Goal: Transaction & Acquisition: Purchase product/service

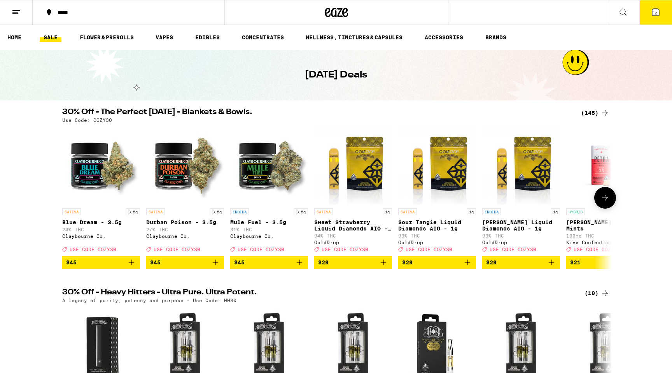
click at [301, 265] on icon "Add to bag" at bounding box center [299, 261] width 5 height 5
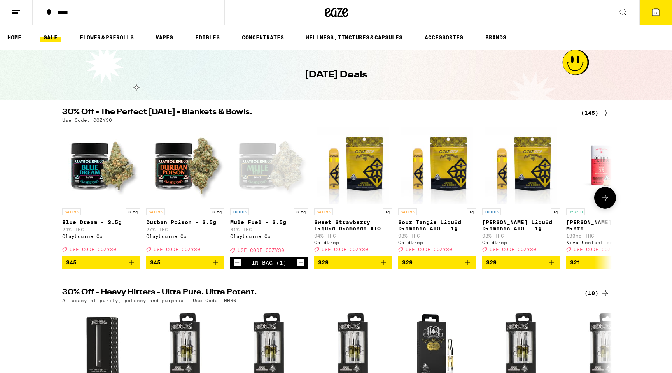
click at [218, 267] on icon "Add to bag" at bounding box center [215, 261] width 9 height 9
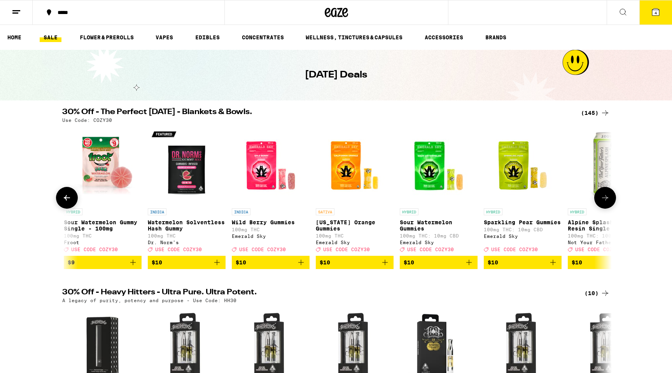
scroll to position [0, 2613]
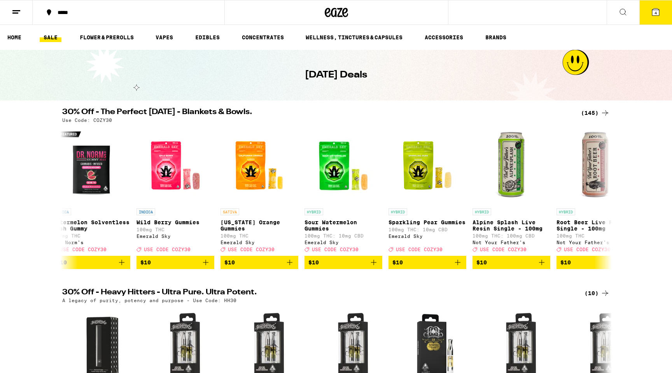
click at [605, 111] on icon at bounding box center [604, 112] width 9 height 9
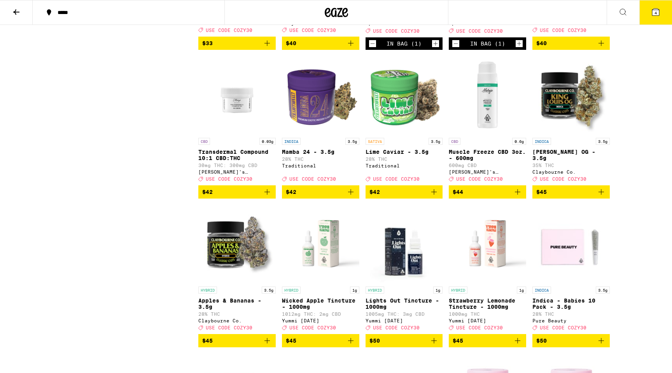
scroll to position [3318, 0]
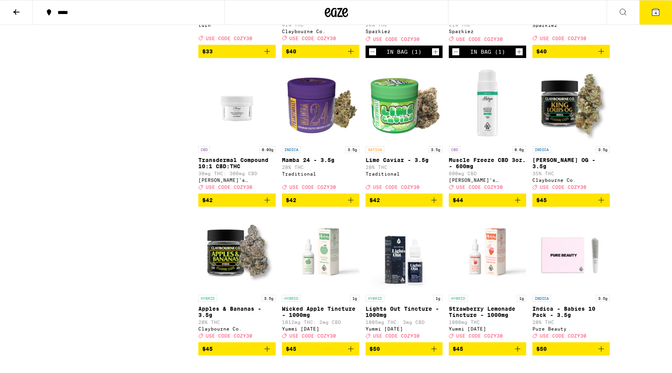
click at [377, 58] on div "In Bag (1)" at bounding box center [404, 51] width 77 height 12
click at [373, 56] on icon "Decrement" at bounding box center [372, 51] width 7 height 9
click at [656, 9] on icon at bounding box center [655, 12] width 7 height 7
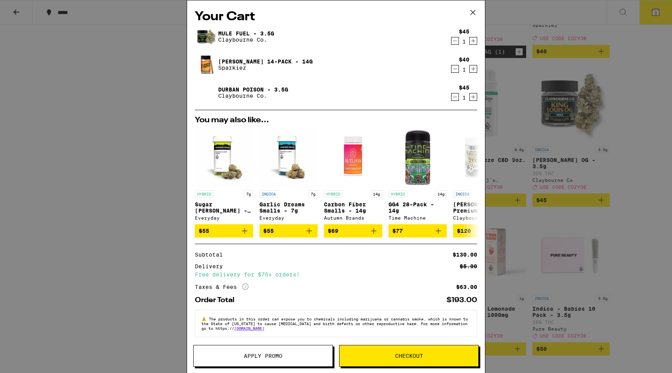
click at [280, 353] on span "Apply Promo" at bounding box center [263, 355] width 38 height 5
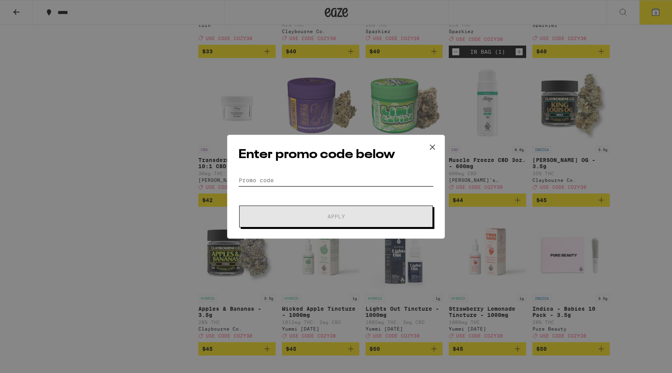
click at [296, 181] on input "Promo Code" at bounding box center [335, 180] width 195 height 12
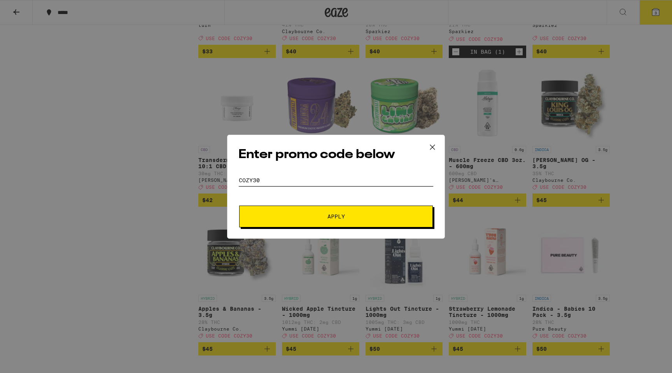
type input "cozy30"
click at [307, 219] on button "Apply" at bounding box center [336, 216] width 194 height 22
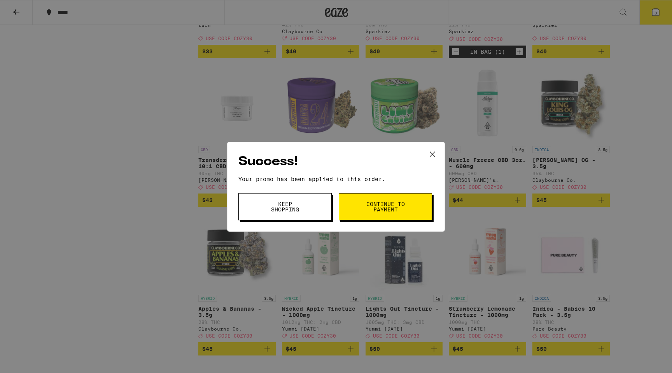
click at [310, 207] on button "Keep Shopping" at bounding box center [284, 206] width 93 height 27
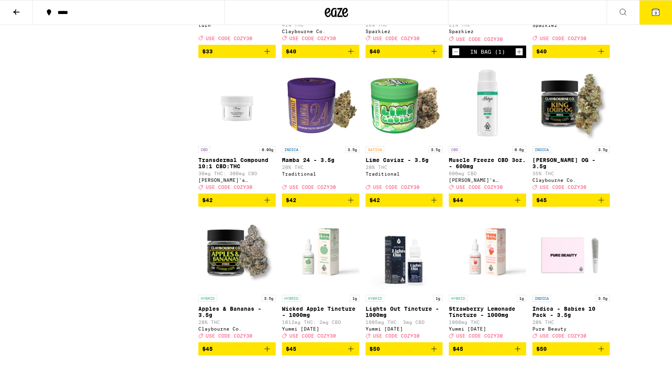
click at [652, 7] on icon at bounding box center [655, 11] width 9 height 9
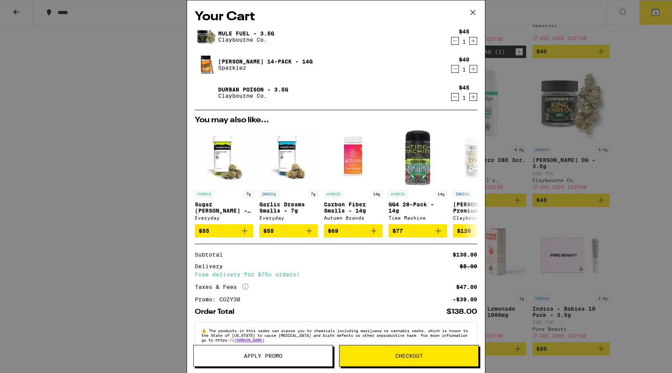
click at [536, 105] on div "Your Cart Mule Fuel - 3.5g [PERSON_NAME] Co. $45 1 Jack 14-Pack - 14g Sparkiez …" at bounding box center [336, 186] width 672 height 373
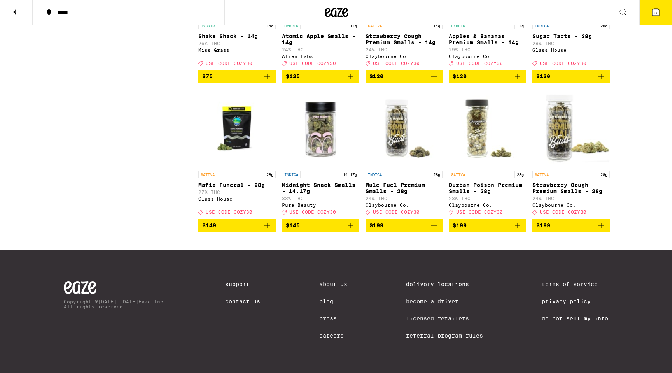
scroll to position [4241, 0]
click at [268, 81] on icon "Add to bag" at bounding box center [266, 76] width 9 height 9
click at [650, 18] on button "4" at bounding box center [655, 12] width 33 height 24
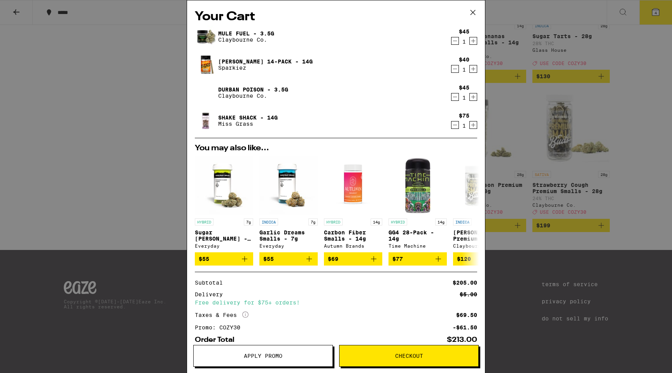
click at [156, 142] on div "Your Cart Mule Fuel - 3.5g [PERSON_NAME] Co. $45 1 Jack 14-Pack - 14g Sparkiez …" at bounding box center [336, 186] width 672 height 373
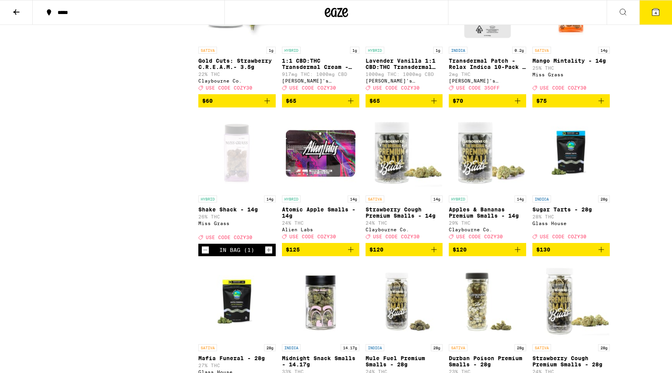
scroll to position [3984, 0]
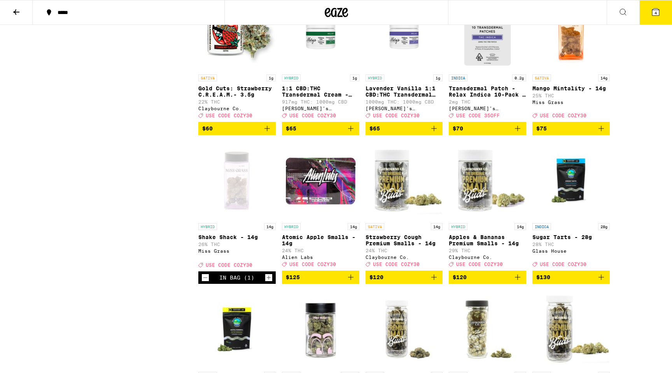
click at [659, 23] on button "4" at bounding box center [655, 12] width 33 height 24
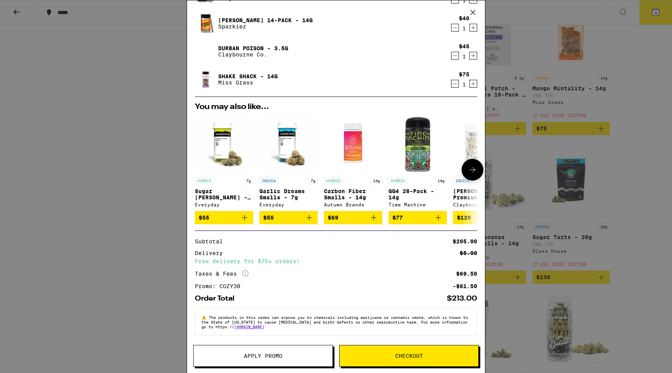
scroll to position [46, 0]
click at [514, 30] on div "Your Cart Mule Fuel - 3.5g [PERSON_NAME] Co. $45 1 Jack 14-Pack - 14g Sparkiez …" at bounding box center [336, 186] width 672 height 373
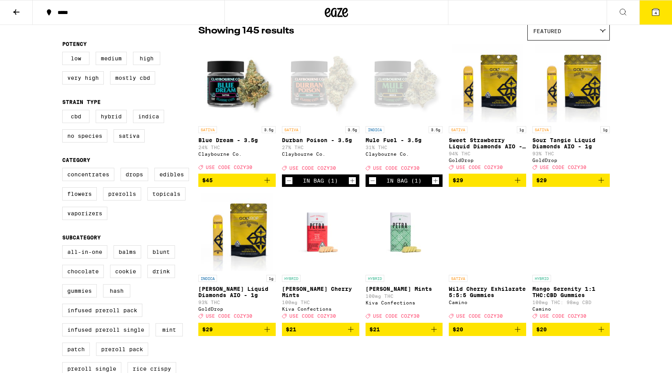
scroll to position [68, 0]
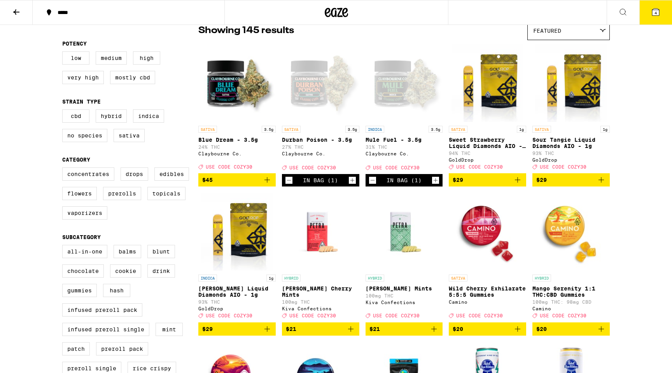
click at [651, 16] on icon at bounding box center [655, 11] width 9 height 9
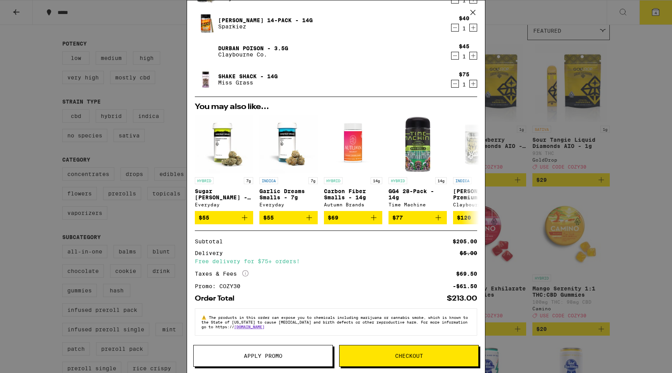
scroll to position [46, 0]
click at [390, 355] on span "Checkout" at bounding box center [408, 355] width 139 height 5
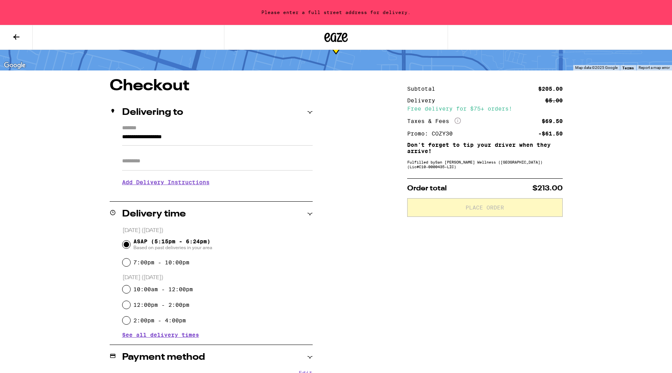
scroll to position [38, 0]
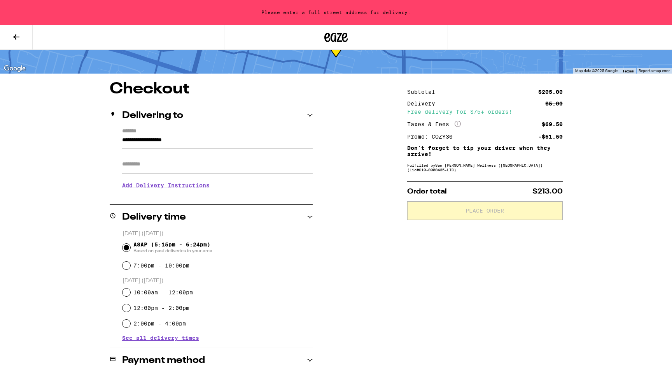
click at [173, 164] on input "Apt/Suite" at bounding box center [217, 164] width 191 height 19
click at [175, 142] on input "**********" at bounding box center [217, 141] width 191 height 13
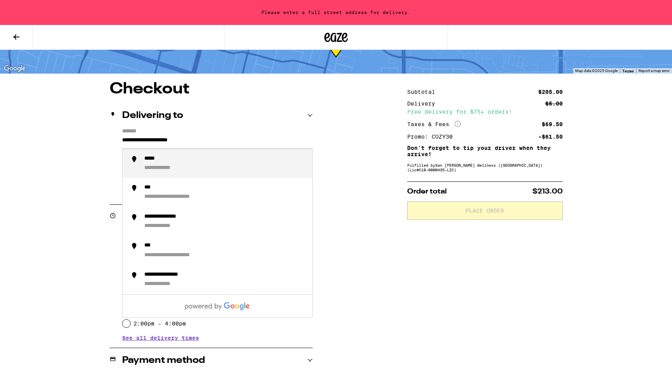
click at [211, 158] on div "**********" at bounding box center [225, 163] width 162 height 17
click at [199, 139] on input "**********" at bounding box center [217, 141] width 191 height 13
click at [196, 161] on div "**********" at bounding box center [182, 158] width 77 height 7
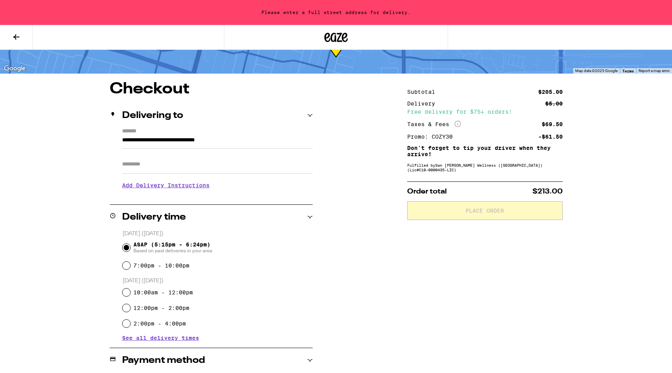
type input "**********"
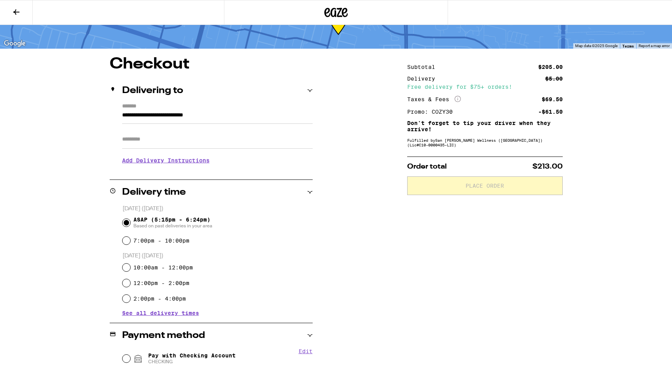
scroll to position [13, 0]
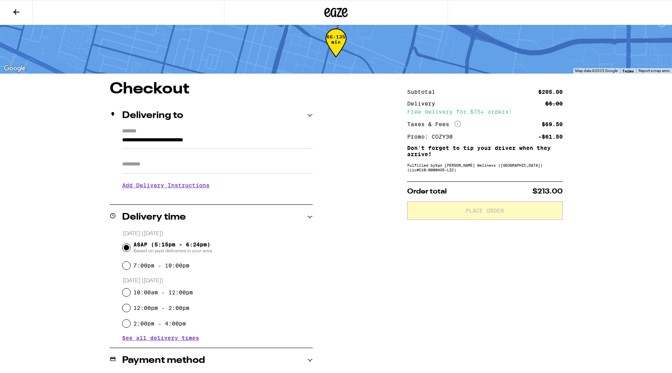
click at [158, 157] on input "Apt/Suite" at bounding box center [217, 164] width 191 height 19
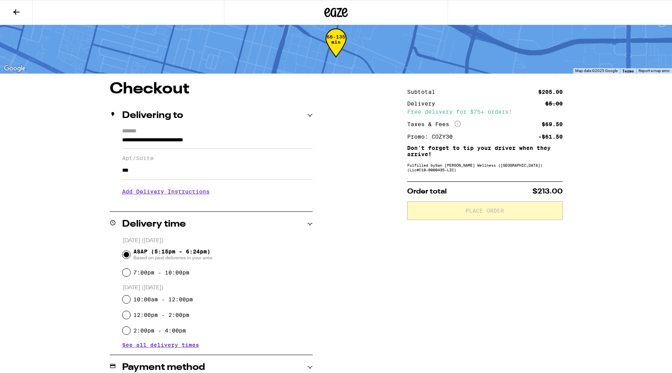
type input "***"
click at [304, 247] on div "ASAP (5:15pm - 6:24pm) Based on past deliveries in your area" at bounding box center [217, 254] width 190 height 20
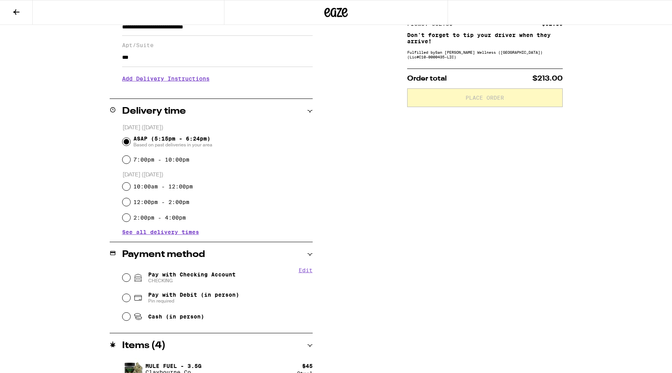
scroll to position [135, 0]
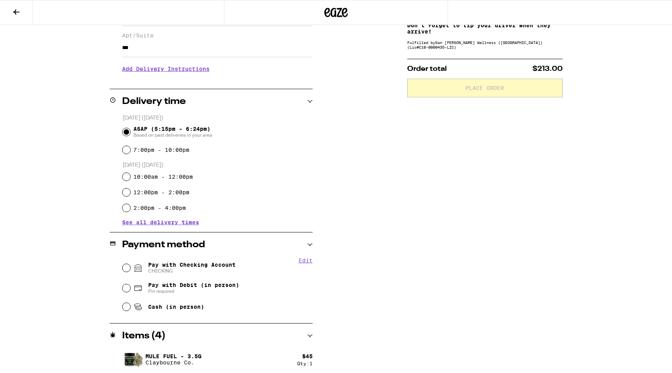
click at [451, 123] on div "Subtotal $205.00 Delivery $5.00 Free delivery for $75+ orders! Taxes & Fees Mor…" at bounding box center [485, 210] width 156 height 502
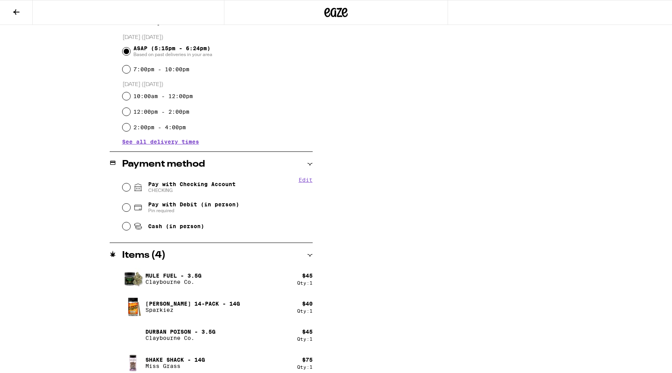
scroll to position [217, 0]
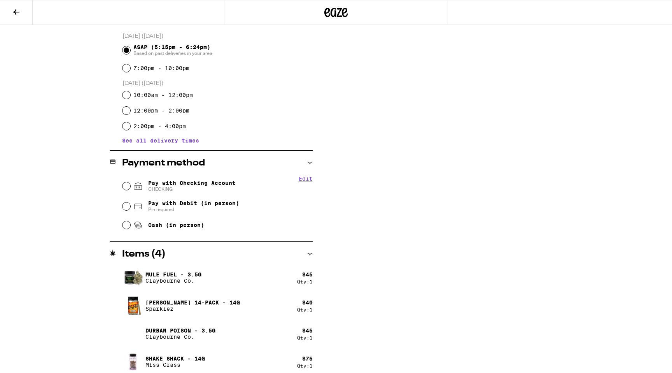
click at [142, 189] on icon at bounding box center [137, 185] width 9 height 9
click at [130, 189] on input "Pay with Checking Account CHECKING" at bounding box center [126, 186] width 8 height 8
radio input "true"
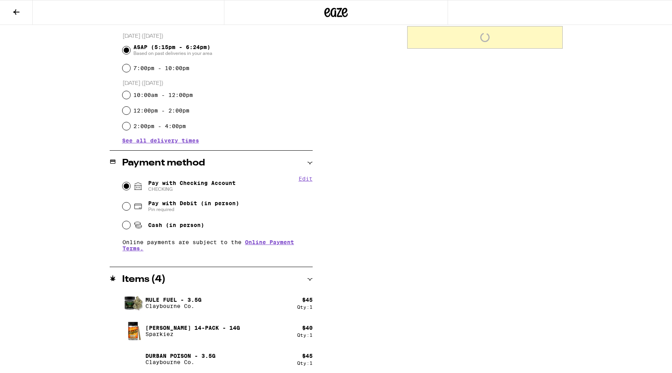
scroll to position [248, 0]
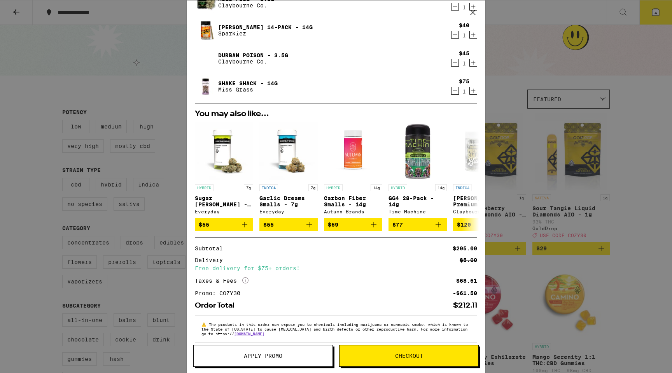
scroll to position [46, 0]
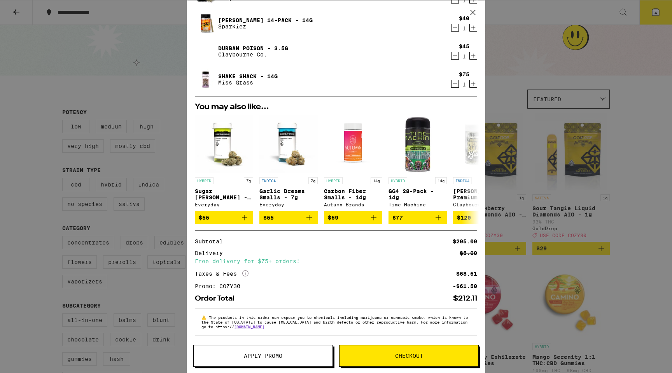
click at [388, 352] on button "Checkout" at bounding box center [409, 356] width 140 height 22
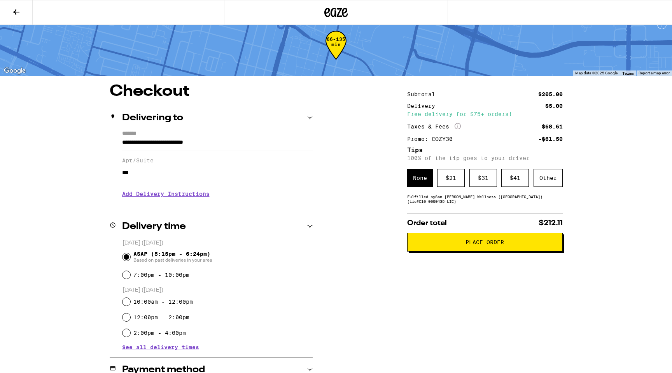
scroll to position [2, 0]
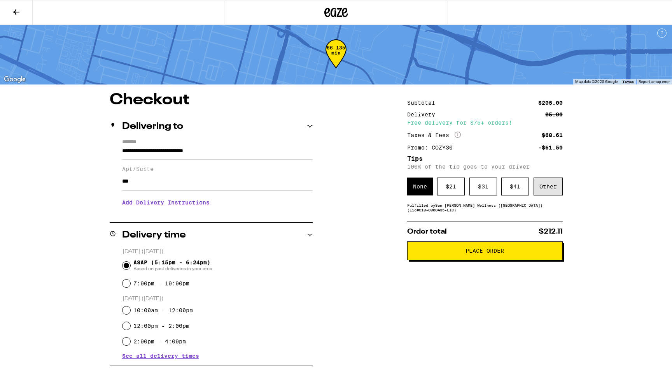
click at [553, 189] on div "Other" at bounding box center [547, 186] width 29 height 18
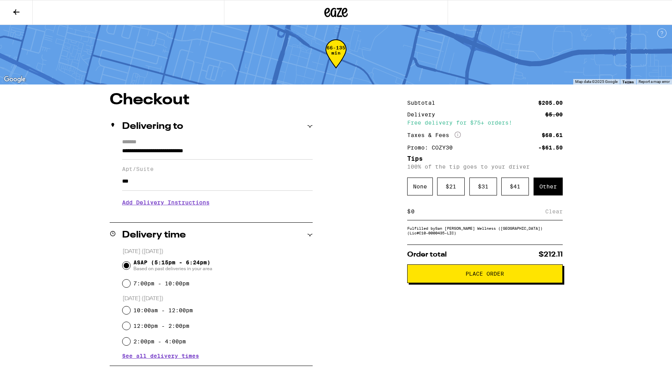
click at [422, 210] on input at bounding box center [478, 211] width 135 height 7
type input "2"
type input "3"
click at [556, 213] on div "Save" at bounding box center [556, 211] width 14 height 17
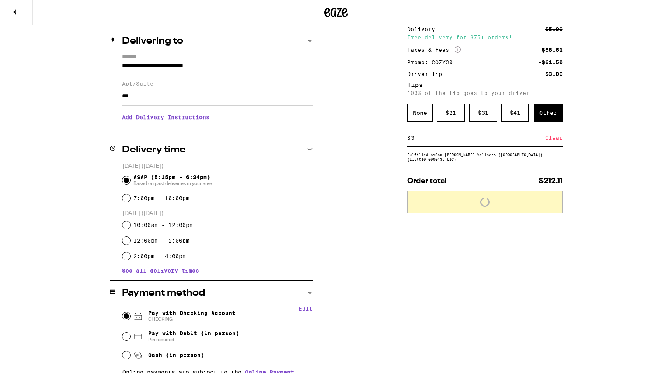
scroll to position [0, 0]
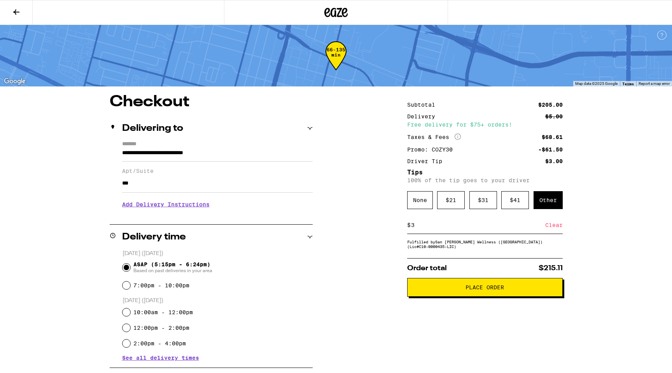
click at [509, 288] on button "Place Order" at bounding box center [485, 287] width 156 height 19
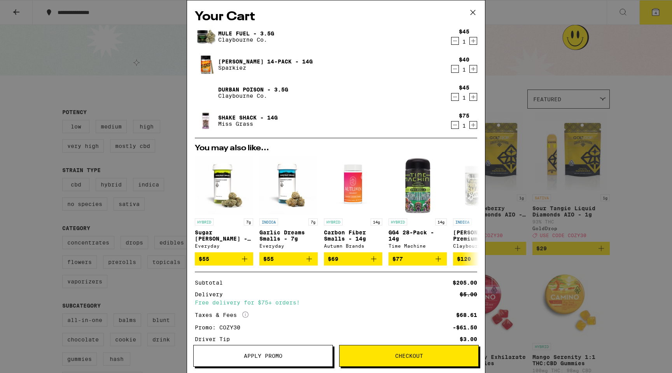
click at [455, 125] on icon "Decrement" at bounding box center [454, 124] width 7 height 9
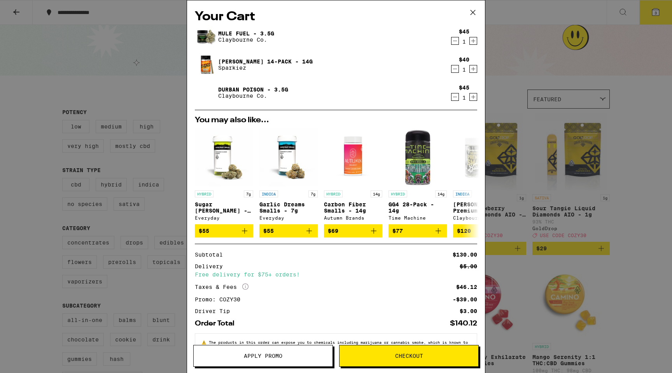
click at [469, 11] on icon at bounding box center [473, 13] width 12 height 12
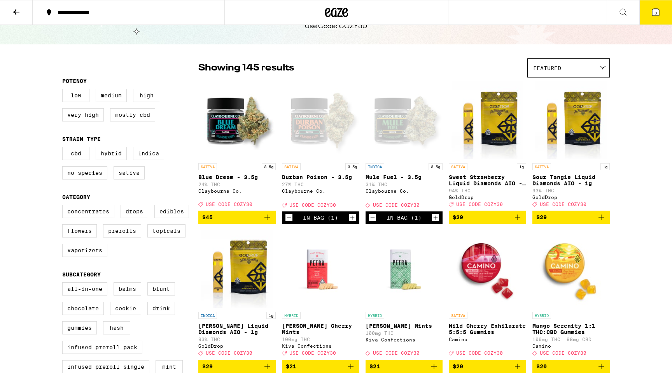
scroll to position [33, 0]
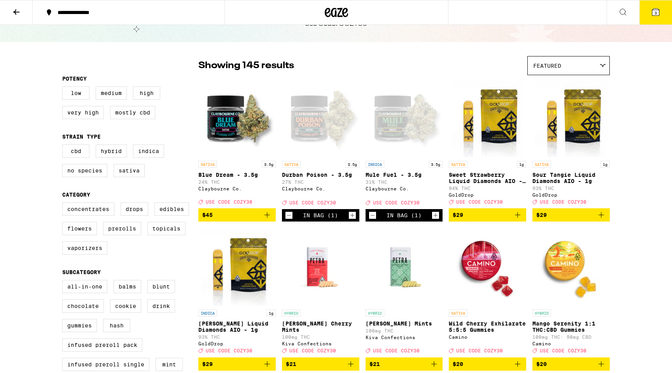
click at [265, 219] on icon "Add to bag" at bounding box center [266, 214] width 9 height 9
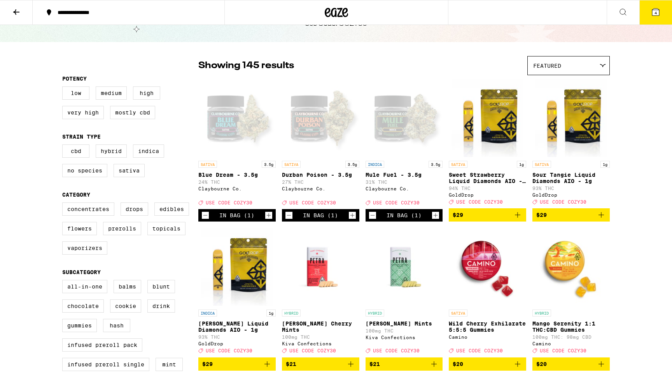
click at [652, 13] on icon at bounding box center [655, 12] width 7 height 7
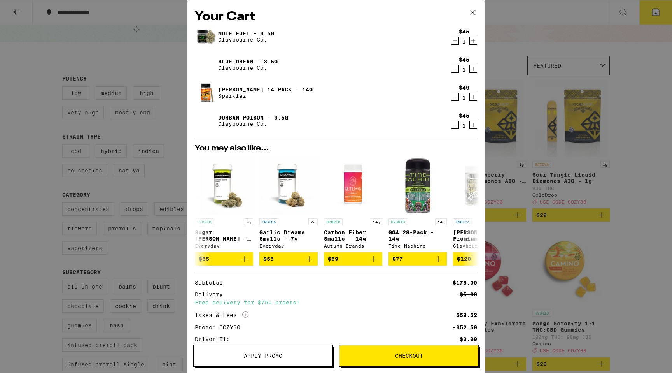
click at [406, 351] on button "Checkout" at bounding box center [409, 356] width 140 height 22
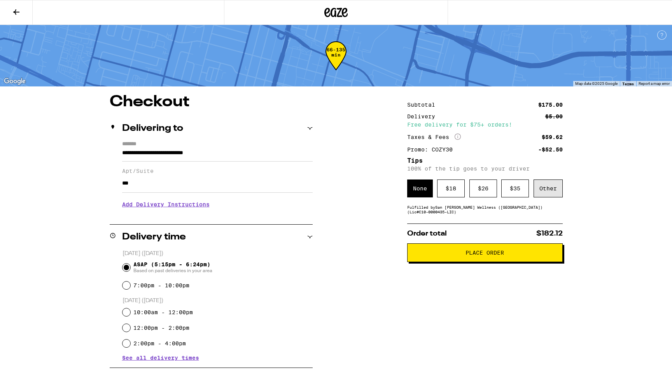
click at [550, 188] on div "Other" at bounding box center [547, 188] width 29 height 18
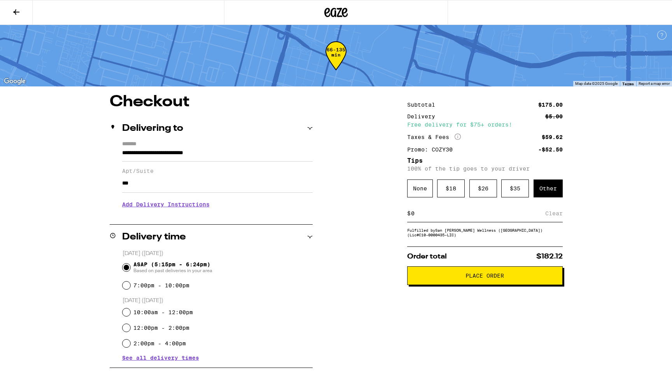
click at [417, 211] on div "$ Clear" at bounding box center [485, 213] width 156 height 17
click at [421, 216] on input at bounding box center [478, 213] width 135 height 7
type input "3"
click at [556, 215] on div "Save" at bounding box center [556, 213] width 14 height 17
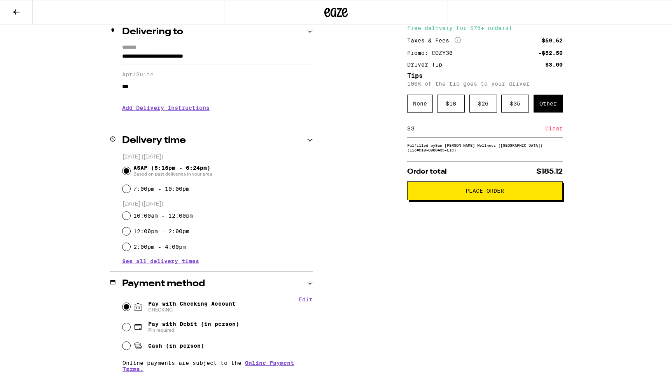
scroll to position [97, 0]
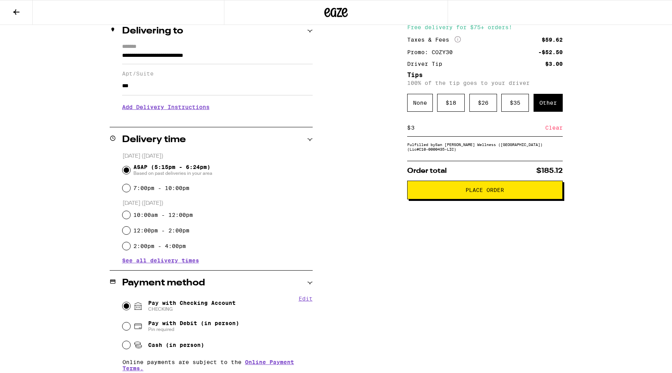
click at [499, 199] on button "Place Order" at bounding box center [485, 189] width 156 height 19
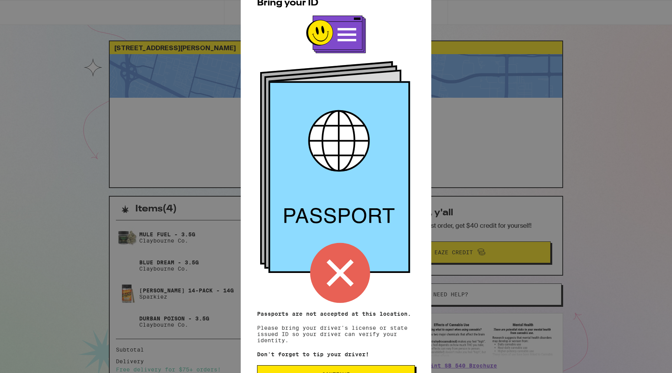
scroll to position [30, 0]
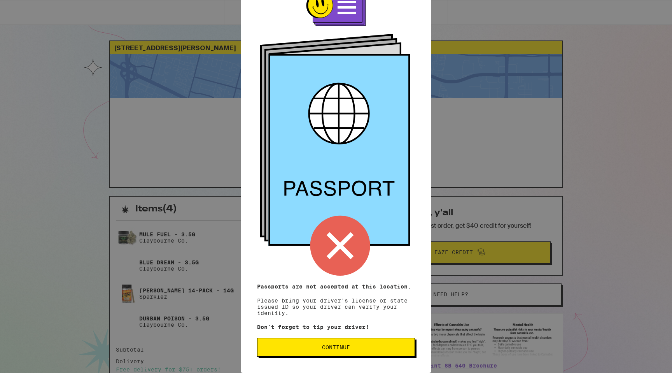
click at [335, 341] on button "Continue" at bounding box center [336, 347] width 158 height 19
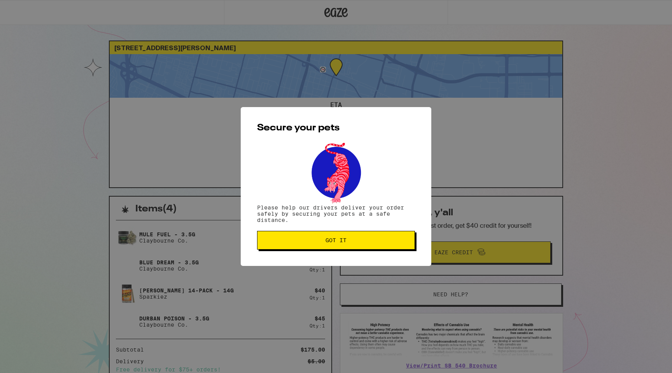
scroll to position [0, 0]
click at [349, 238] on span "Got it" at bounding box center [336, 239] width 145 height 5
